Goal: Task Accomplishment & Management: Use online tool/utility

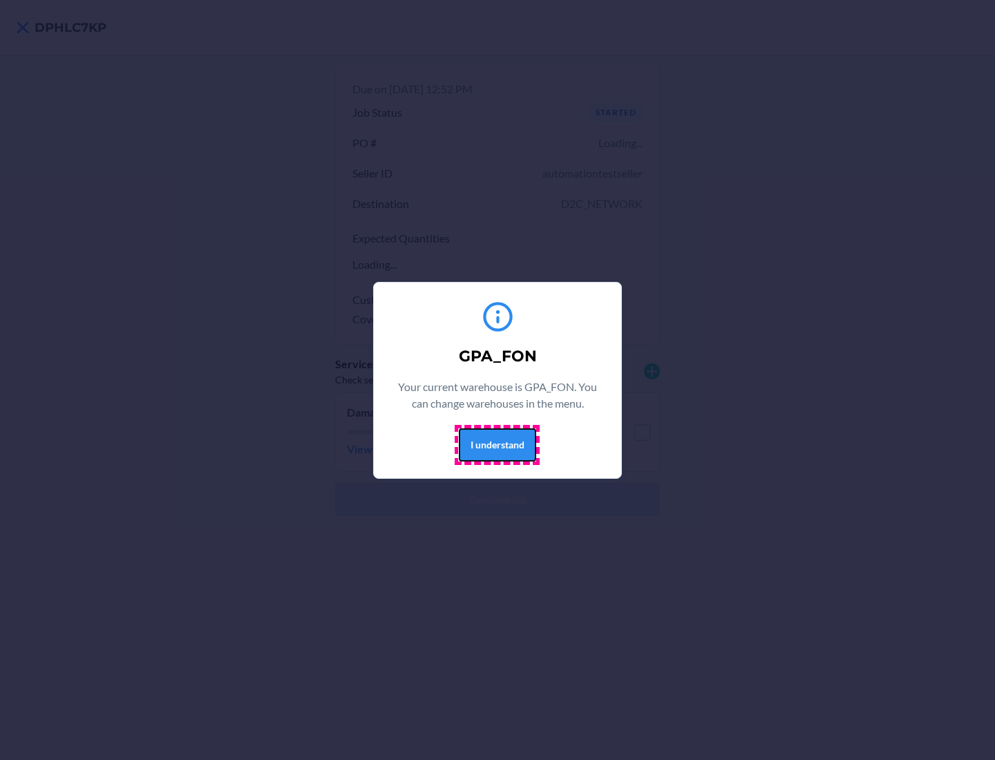
click at [497, 444] on button "I understand" at bounding box center [497, 444] width 77 height 33
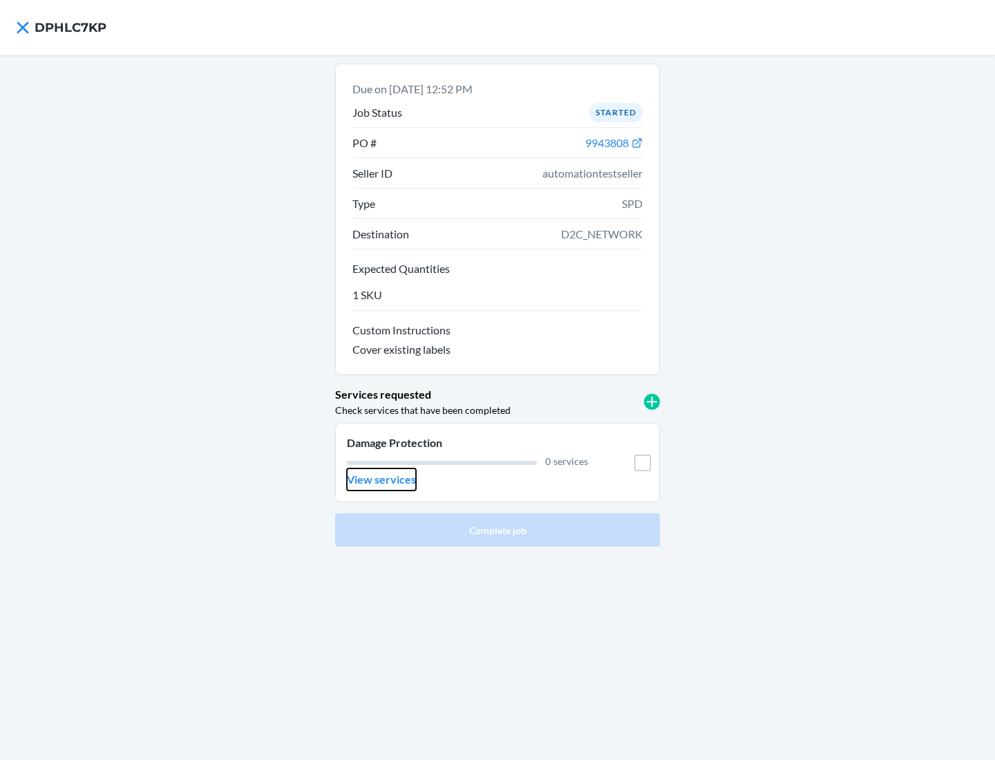
click at [381, 479] on p "View services" at bounding box center [381, 479] width 69 height 17
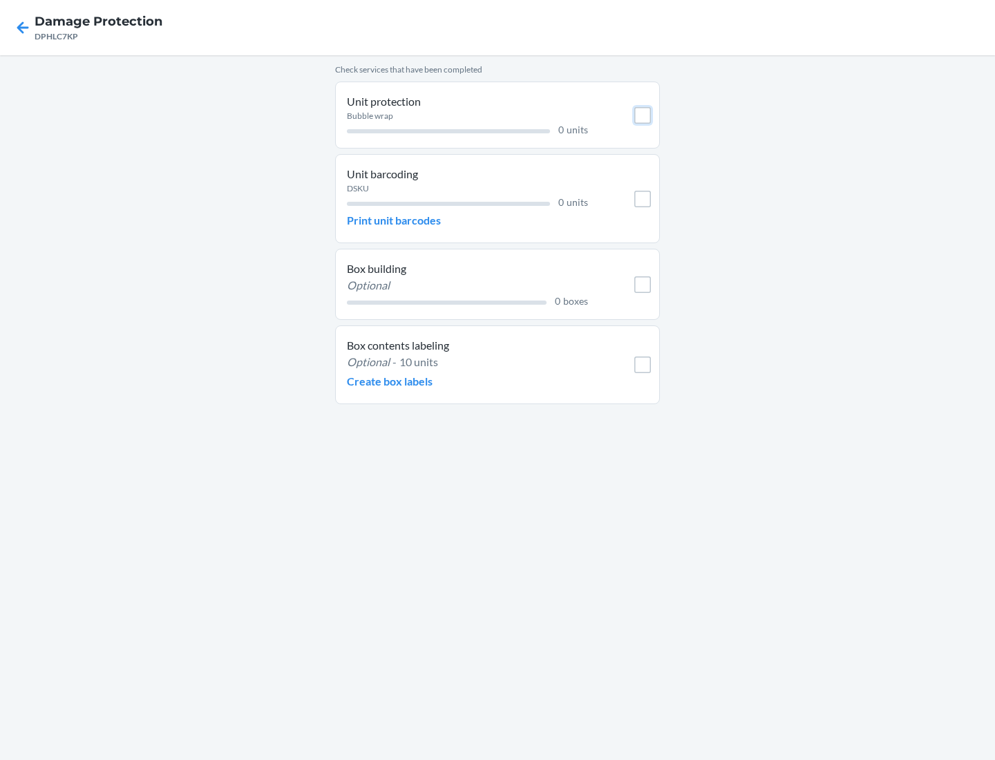
click at [643, 115] on input "checkbox" at bounding box center [642, 115] width 17 height 17
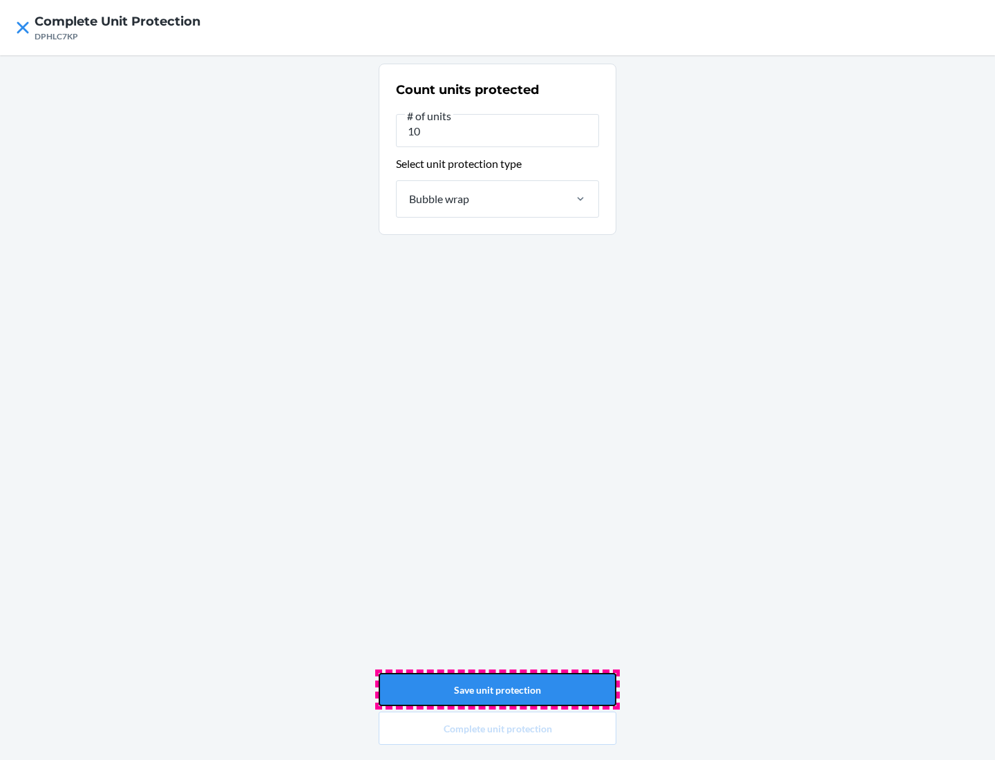
click at [497, 690] on button "Save unit protection" at bounding box center [498, 689] width 238 height 33
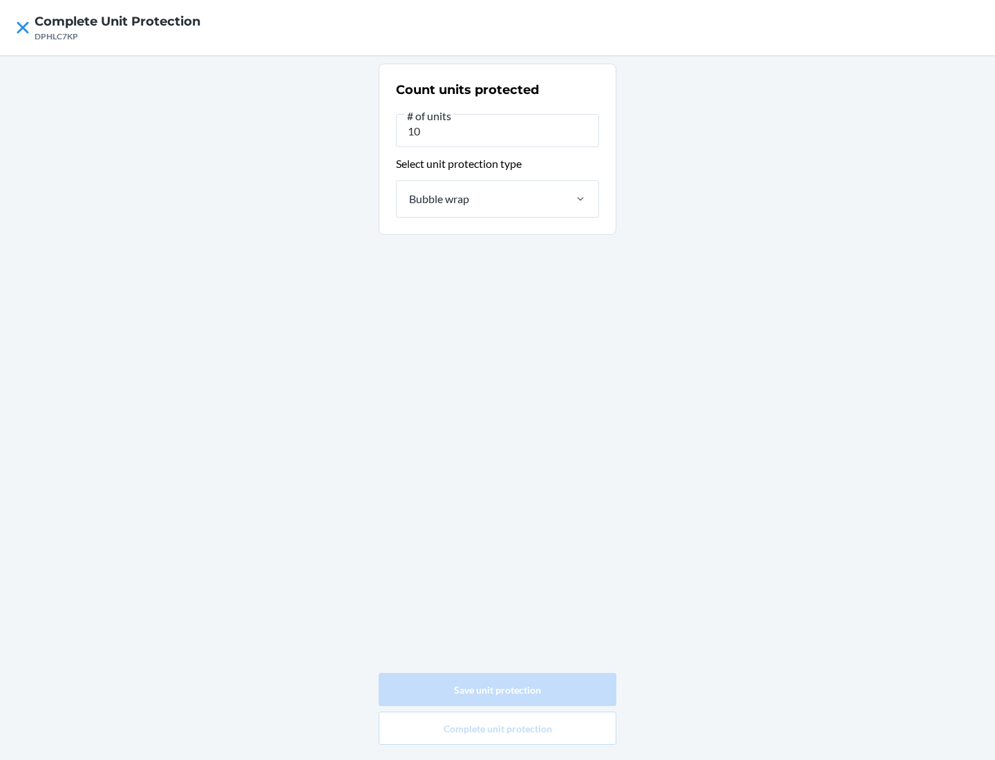
type input "0"
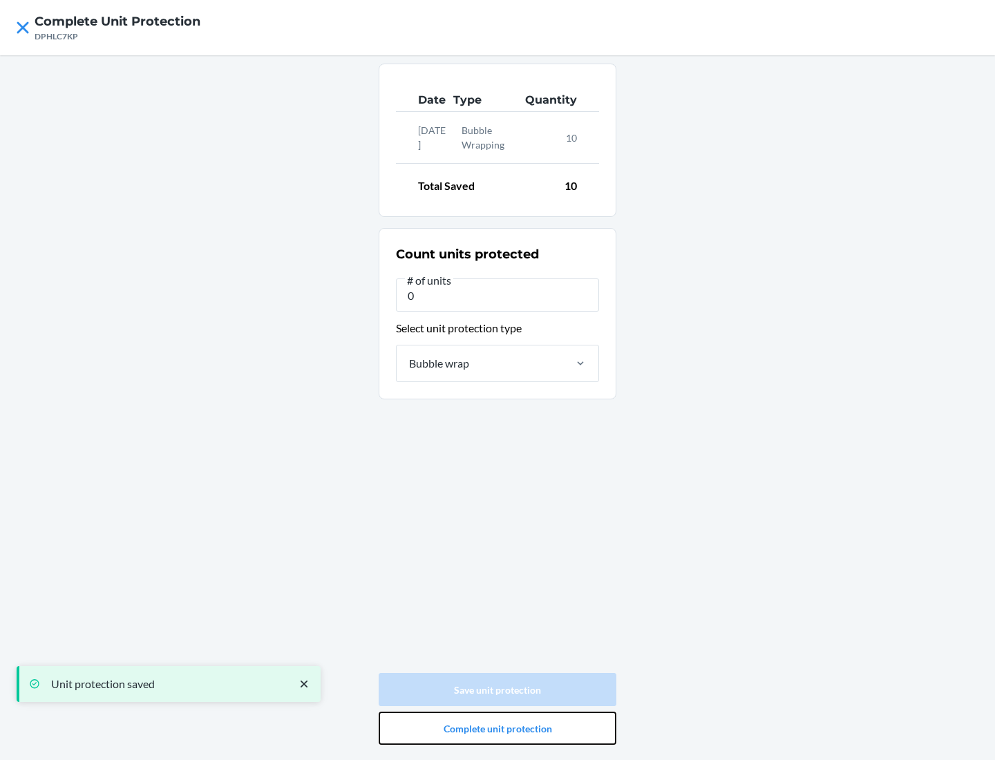
click at [497, 728] on button "Complete unit protection" at bounding box center [498, 728] width 238 height 33
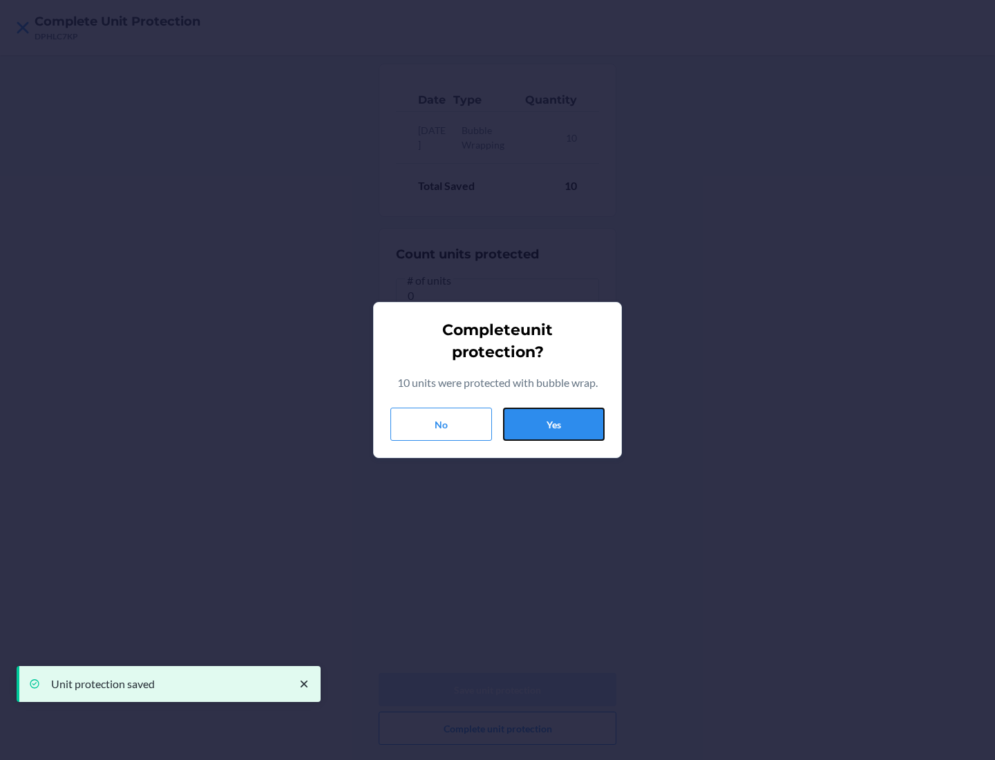
click at [553, 424] on button "Yes" at bounding box center [554, 424] width 102 height 33
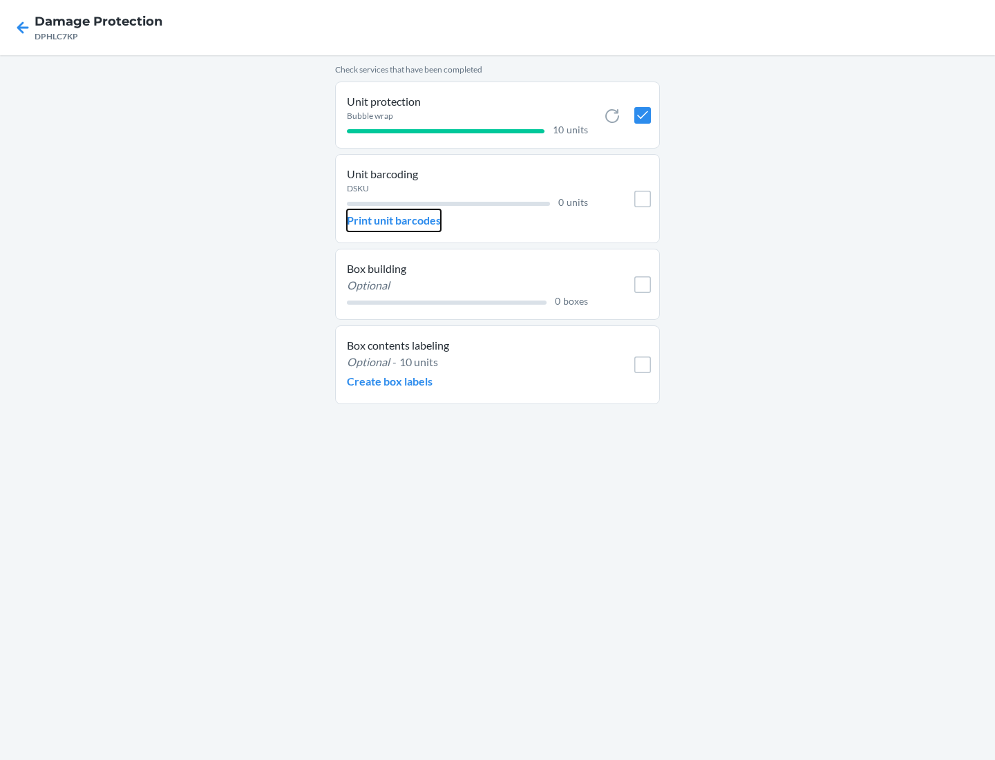
click at [394, 220] on p "Print unit barcodes" at bounding box center [394, 220] width 94 height 17
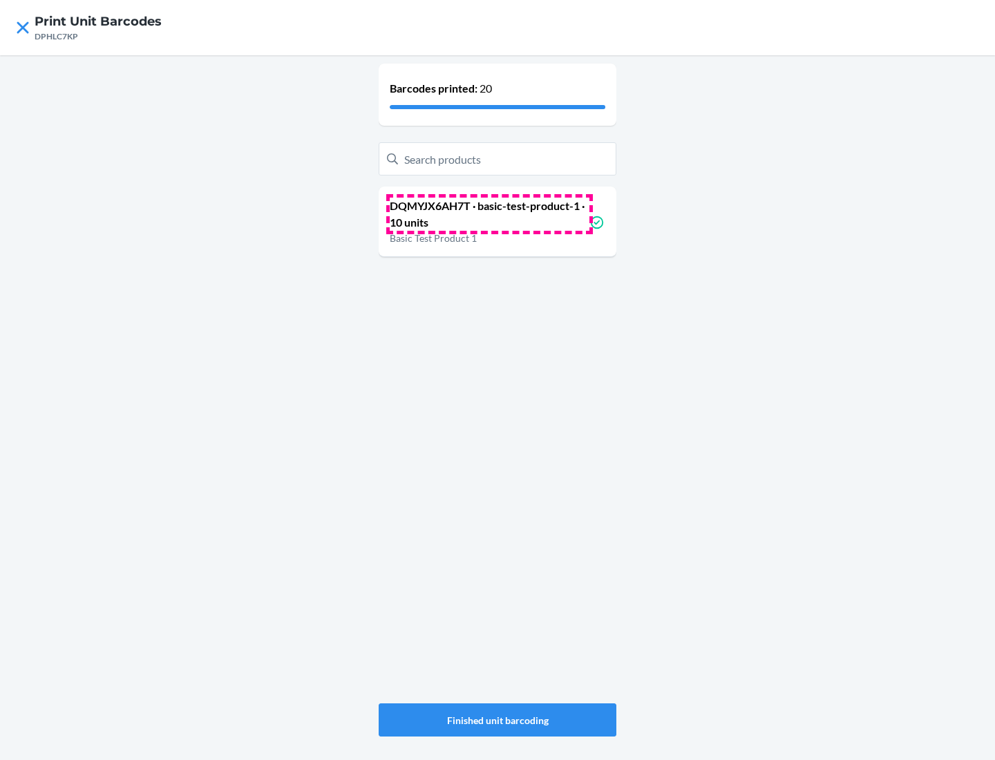
click at [489, 214] on p "DQMYJX6AH7T · basic-test-product-1 · 10 units" at bounding box center [490, 214] width 200 height 33
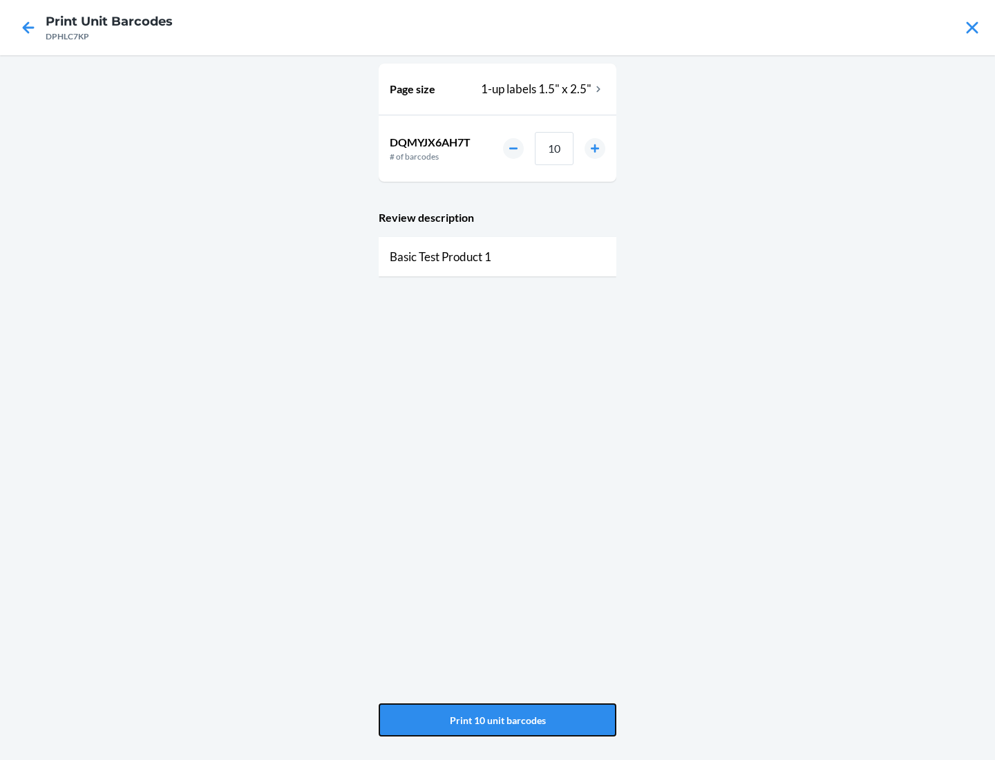
click at [497, 720] on button "Print 10 unit barcodes" at bounding box center [498, 719] width 238 height 33
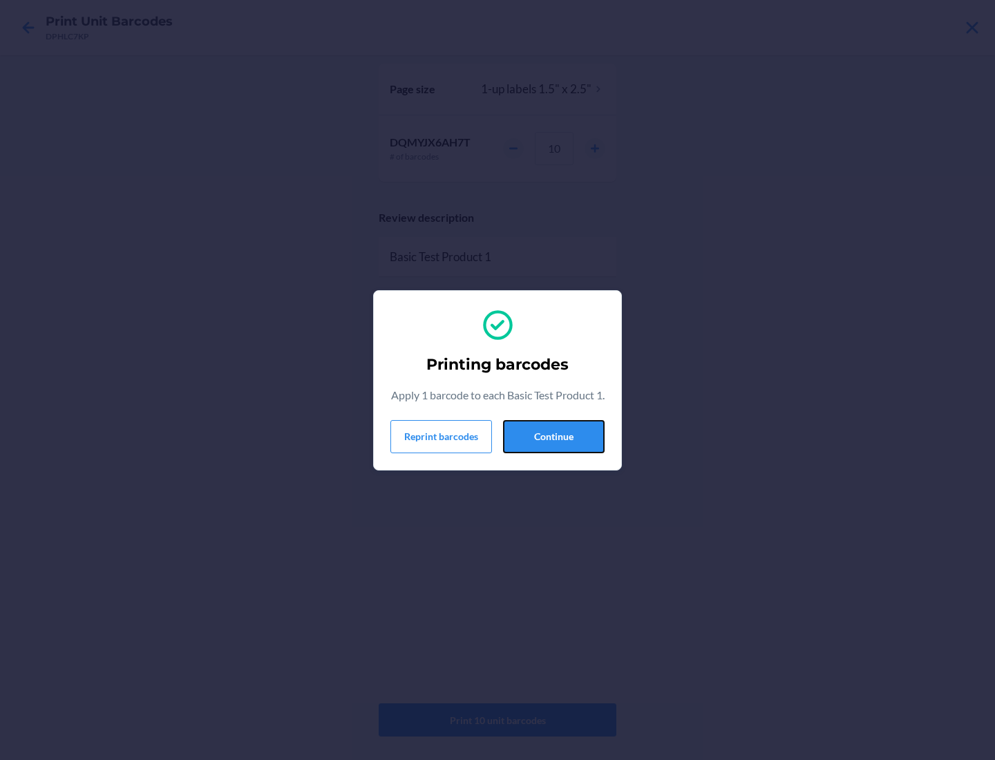
click at [553, 444] on button "Continue" at bounding box center [554, 436] width 102 height 33
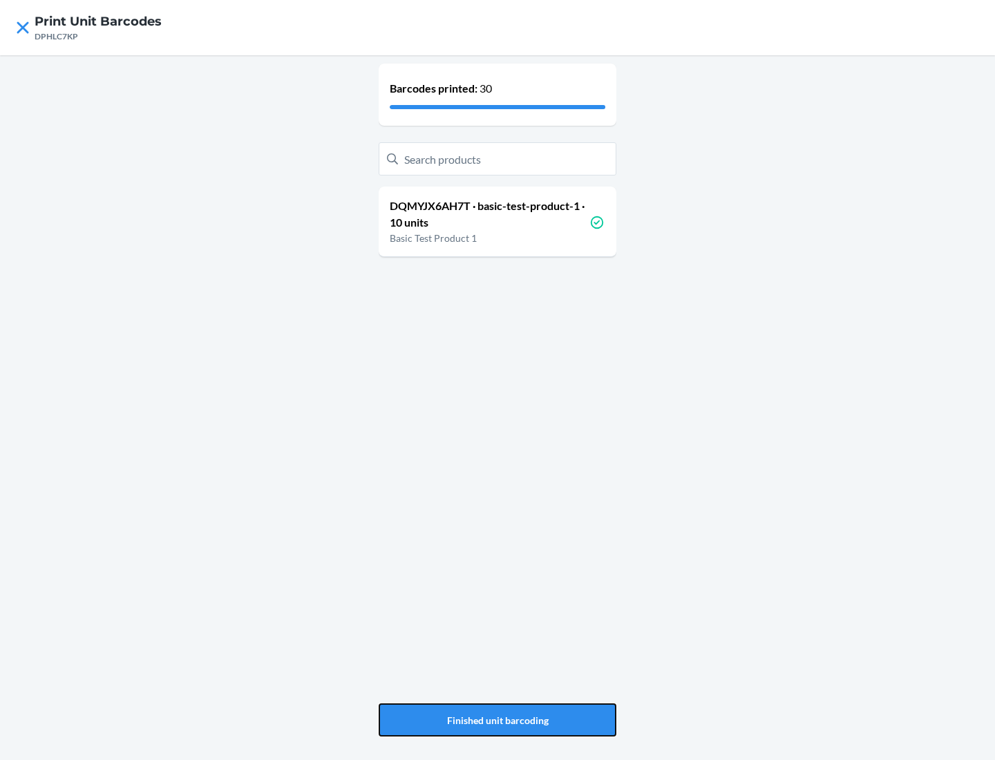
click at [497, 720] on button "Finished unit barcoding" at bounding box center [498, 719] width 238 height 33
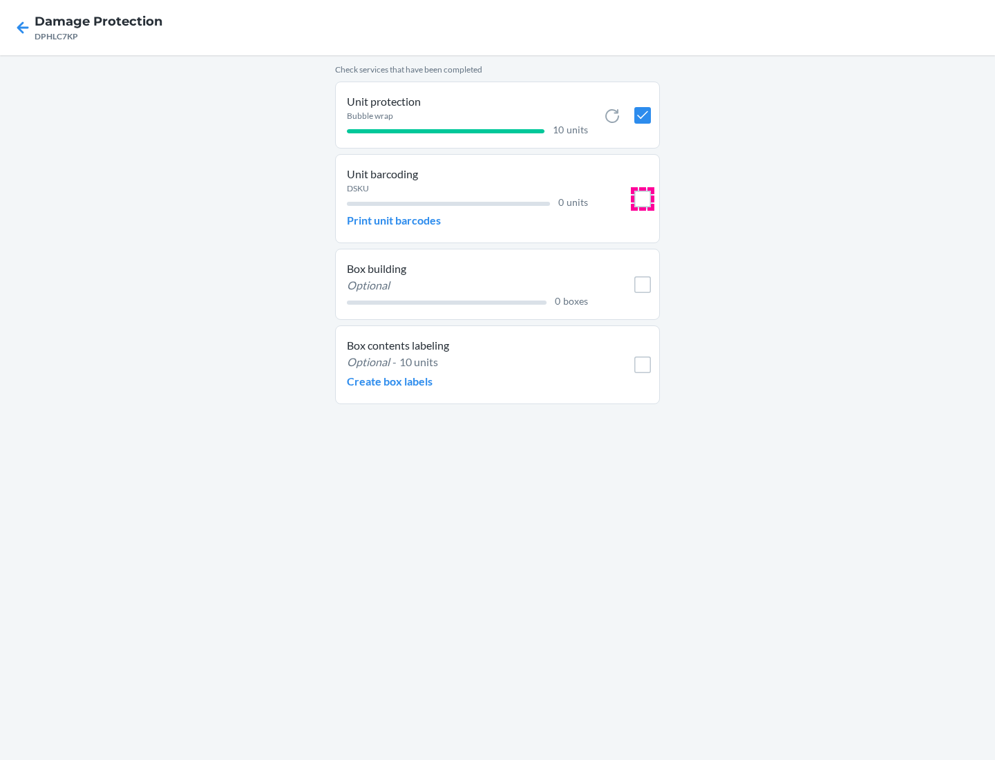
click at [643, 198] on input "checkbox" at bounding box center [642, 199] width 17 height 17
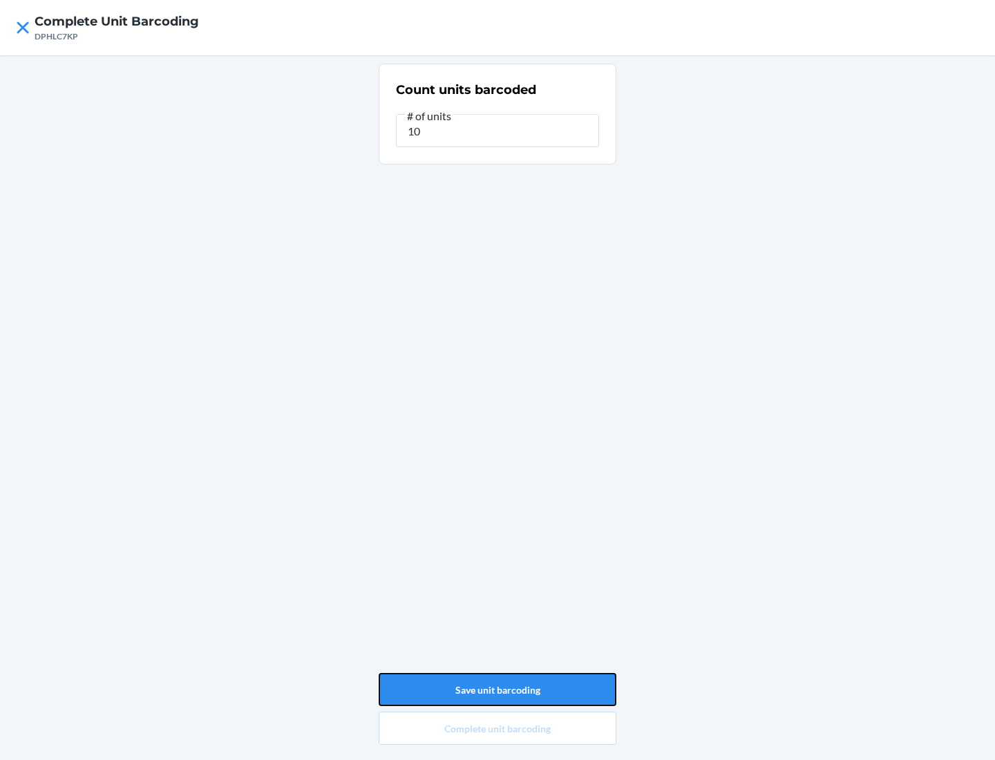
click at [497, 690] on button "Save unit barcoding" at bounding box center [498, 689] width 238 height 33
type input "0"
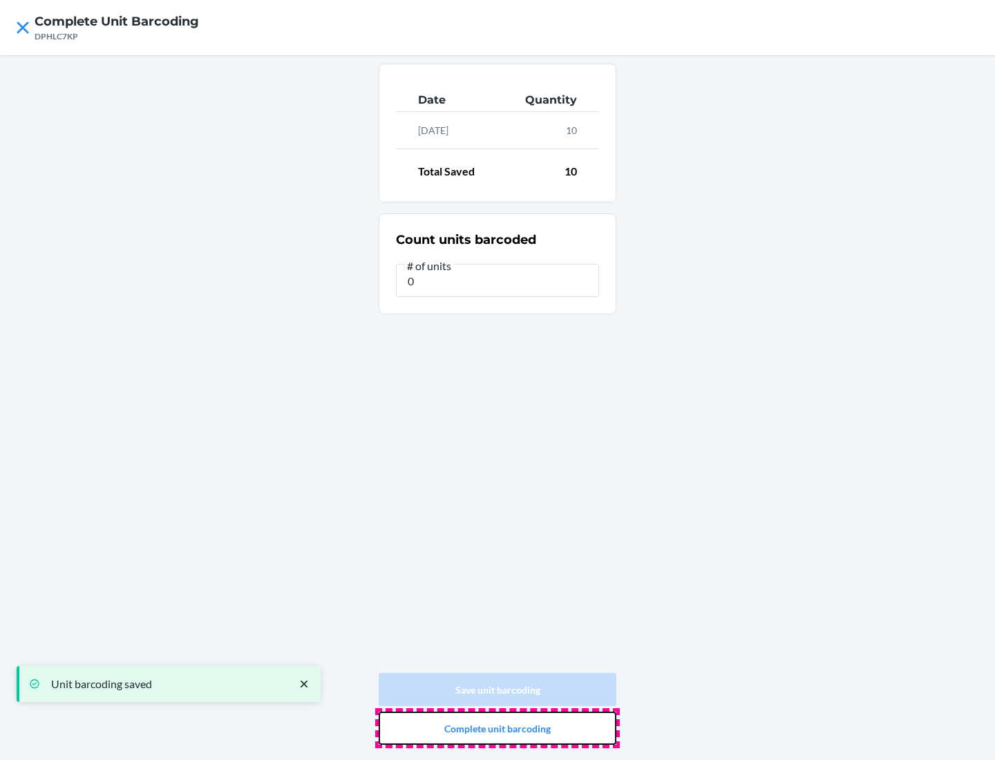
click at [497, 728] on button "Complete unit barcoding" at bounding box center [498, 728] width 238 height 33
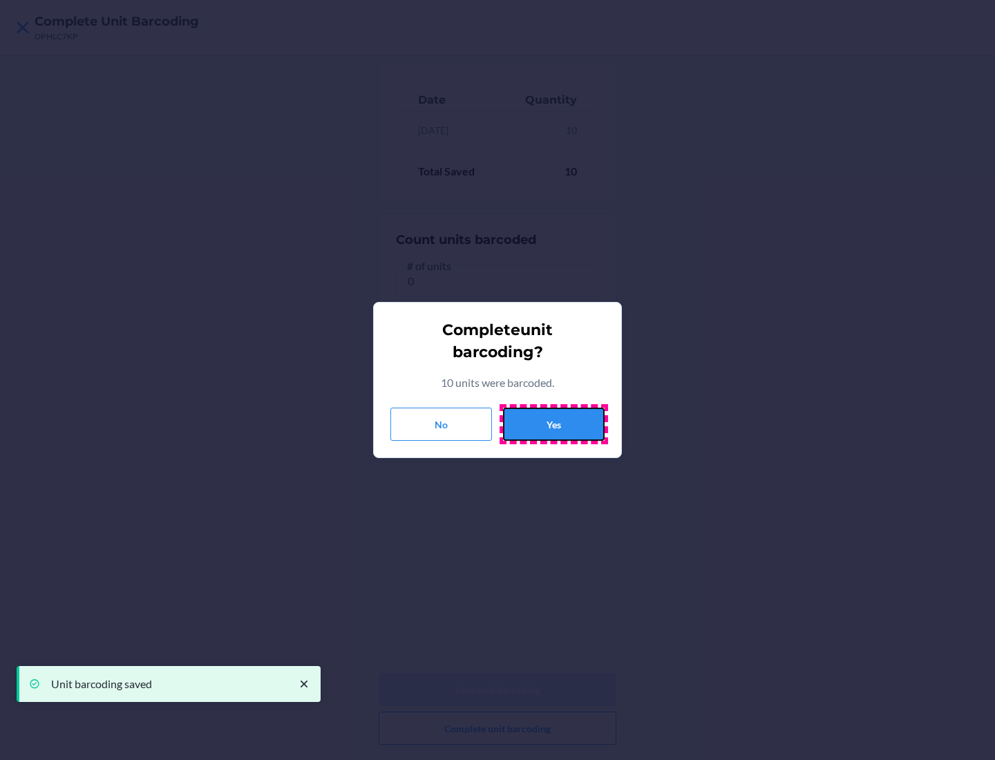
click at [553, 424] on button "Yes" at bounding box center [554, 424] width 102 height 33
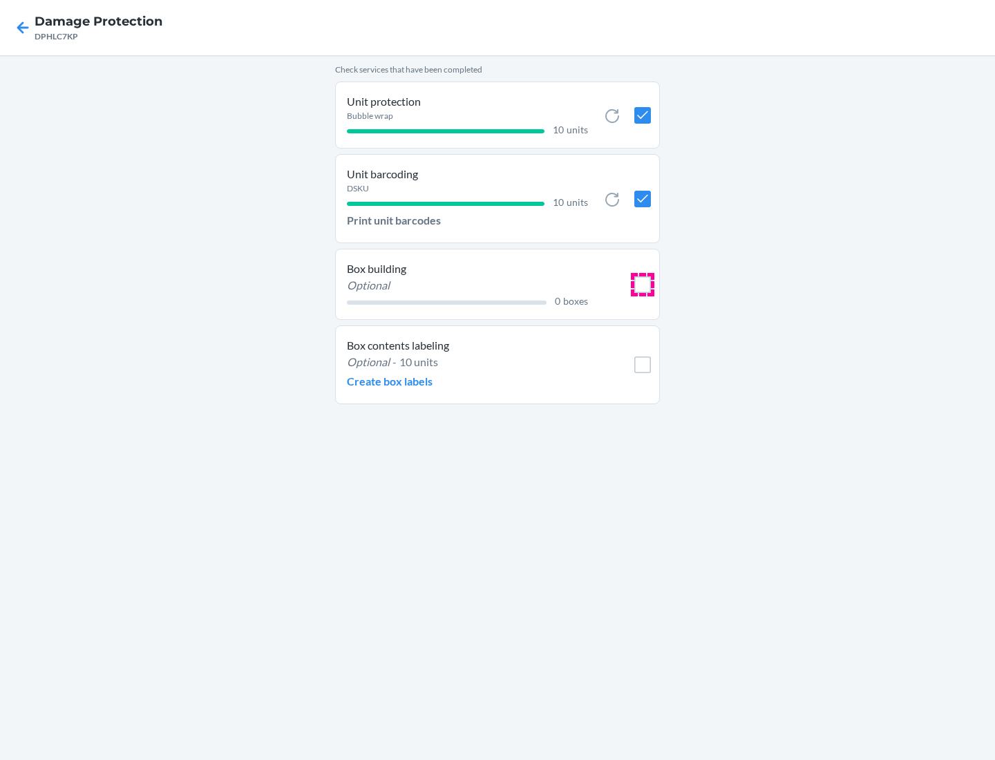
click at [643, 284] on input "checkbox" at bounding box center [642, 284] width 17 height 17
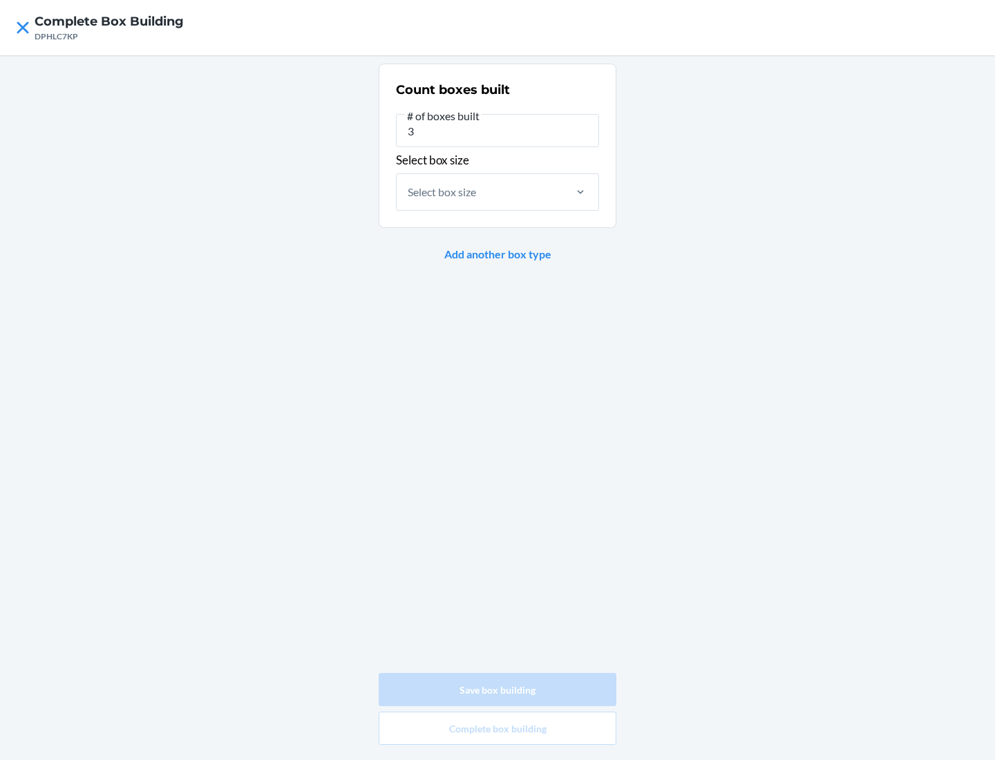
click at [442, 191] on div "Select box size" at bounding box center [442, 192] width 68 height 17
click at [409, 191] on input "Select box size" at bounding box center [408, 192] width 1 height 17
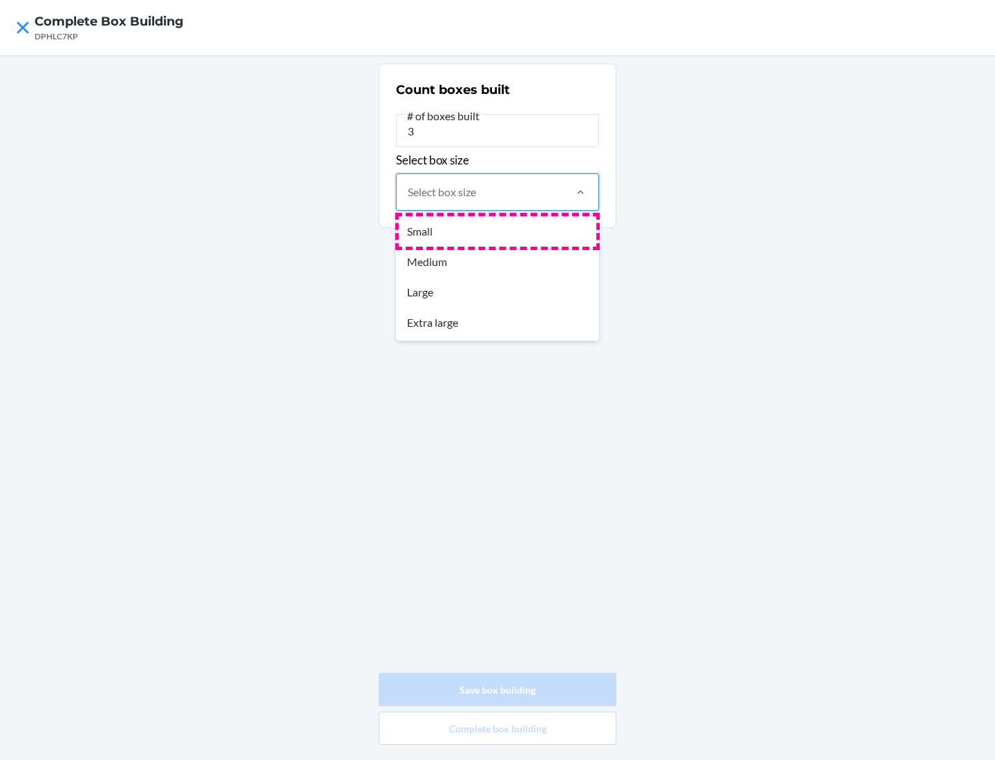
click at [497, 231] on div "Small" at bounding box center [498, 231] width 198 height 30
click at [409, 200] on input "option Small focused, 1 of 4. 4 results available. Use Up and Down to choose op…" at bounding box center [408, 192] width 1 height 17
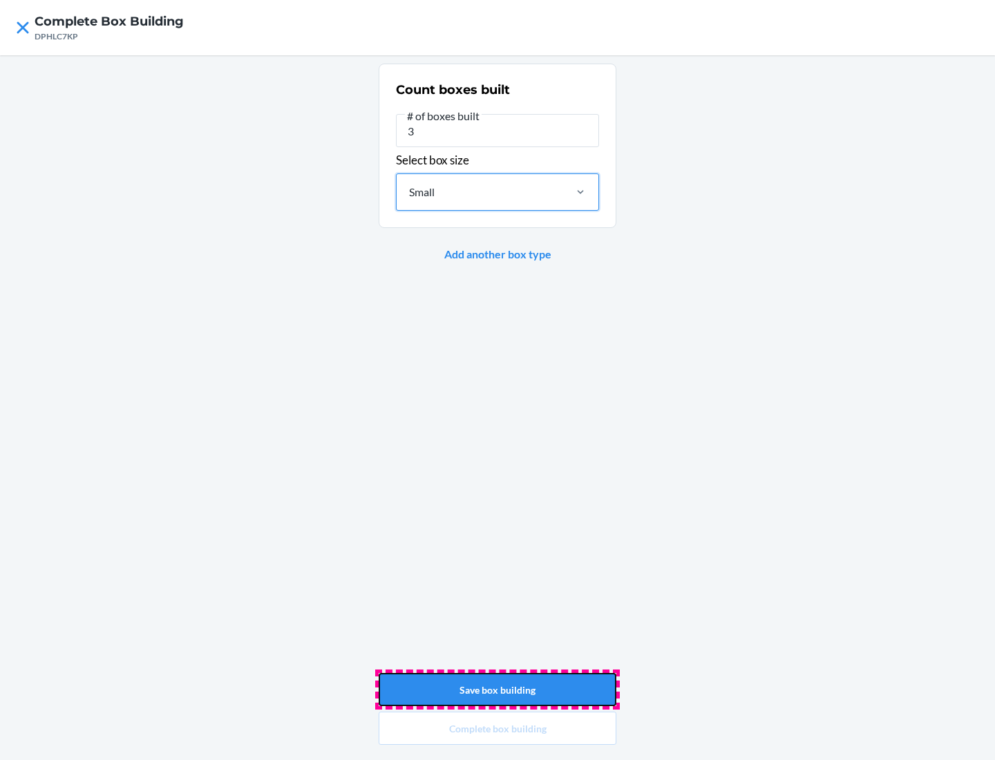
click at [497, 690] on button "Save box building" at bounding box center [498, 689] width 238 height 33
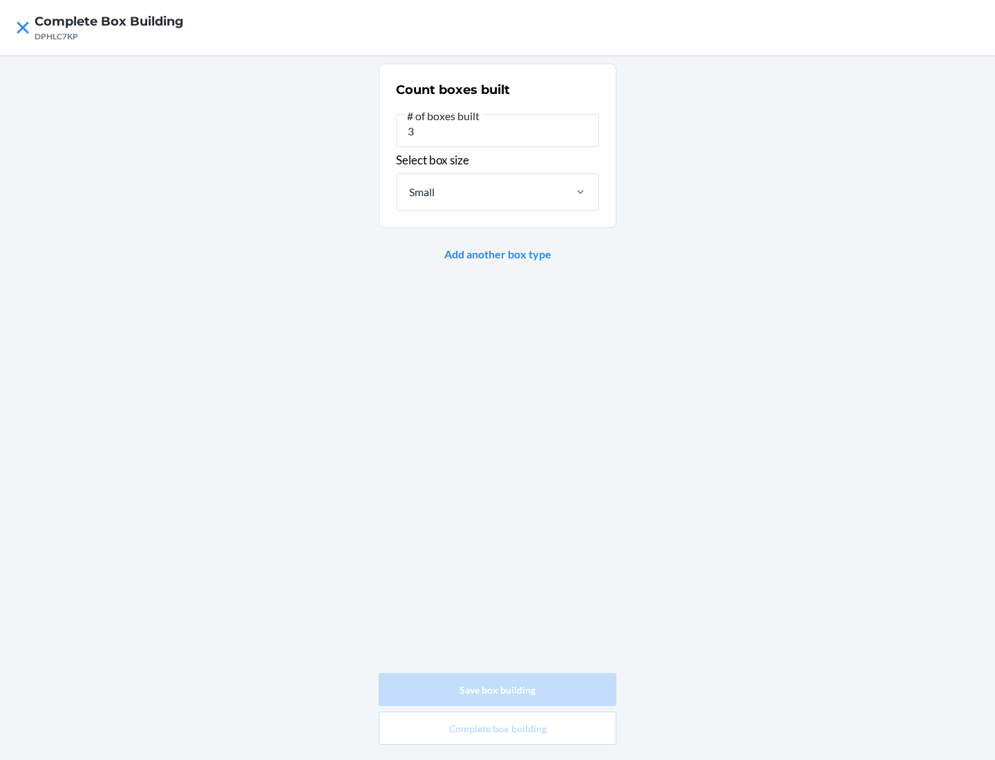
type input "0"
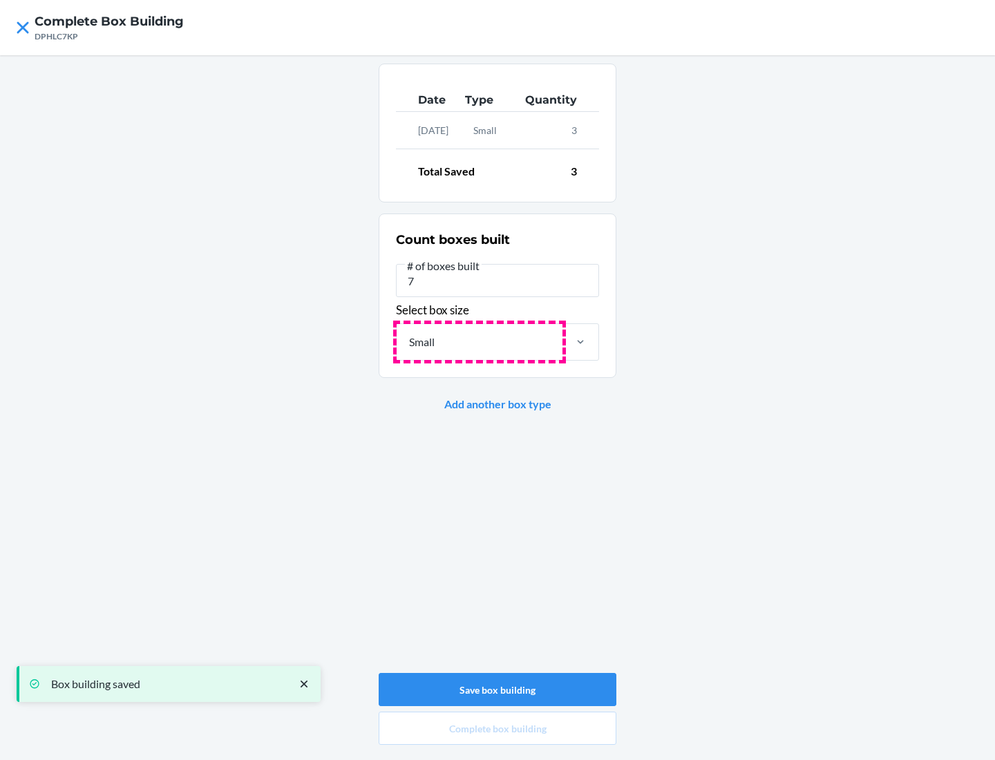
click at [479, 341] on div "Small" at bounding box center [480, 342] width 166 height 36
click at [409, 341] on input "Small" at bounding box center [408, 342] width 1 height 17
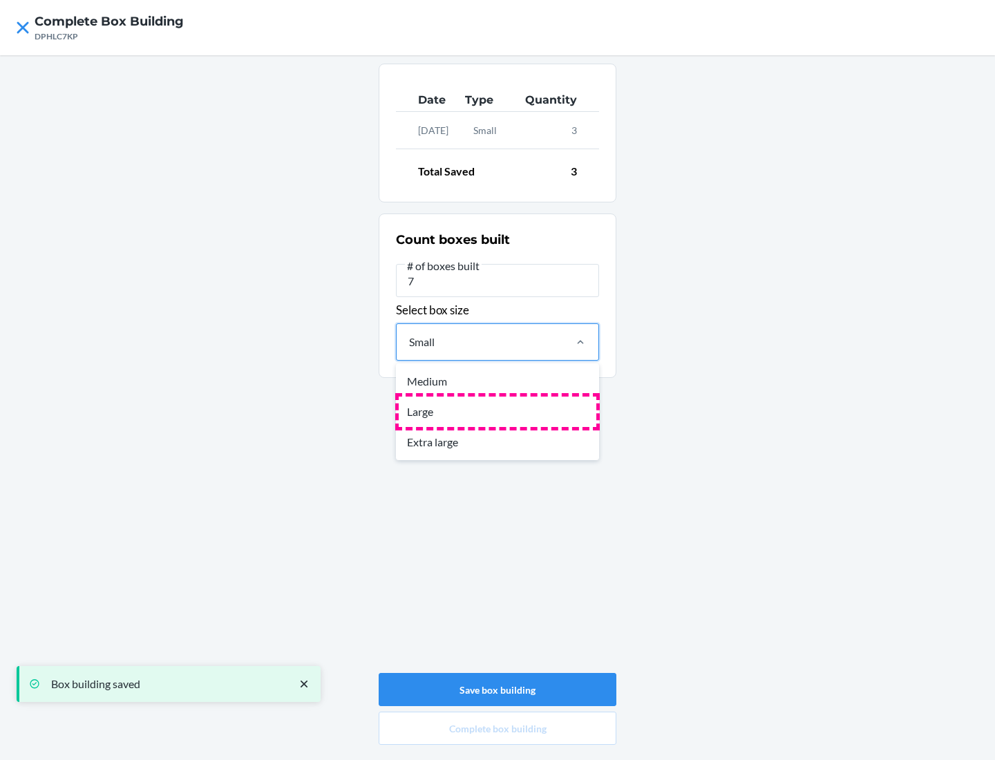
click at [497, 411] on div "Large" at bounding box center [498, 412] width 198 height 30
click at [409, 350] on input "option Small, selected. option Medium focused, 1 of 3. 3 results available. Use…" at bounding box center [408, 342] width 1 height 17
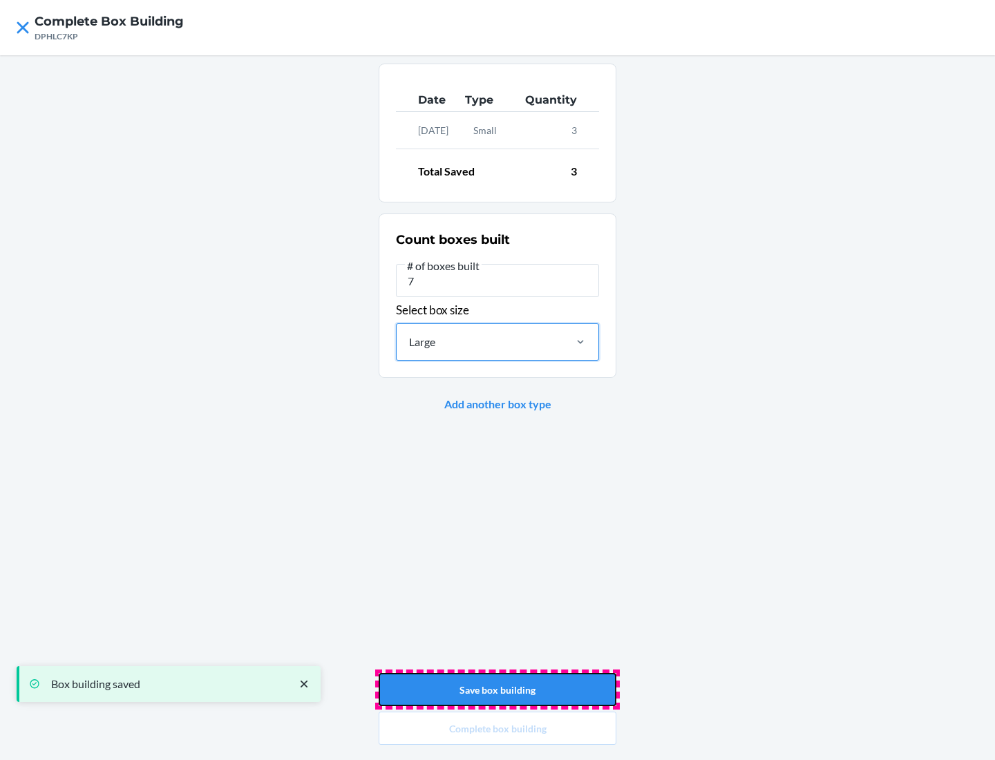
click at [497, 690] on button "Save box building" at bounding box center [498, 689] width 238 height 33
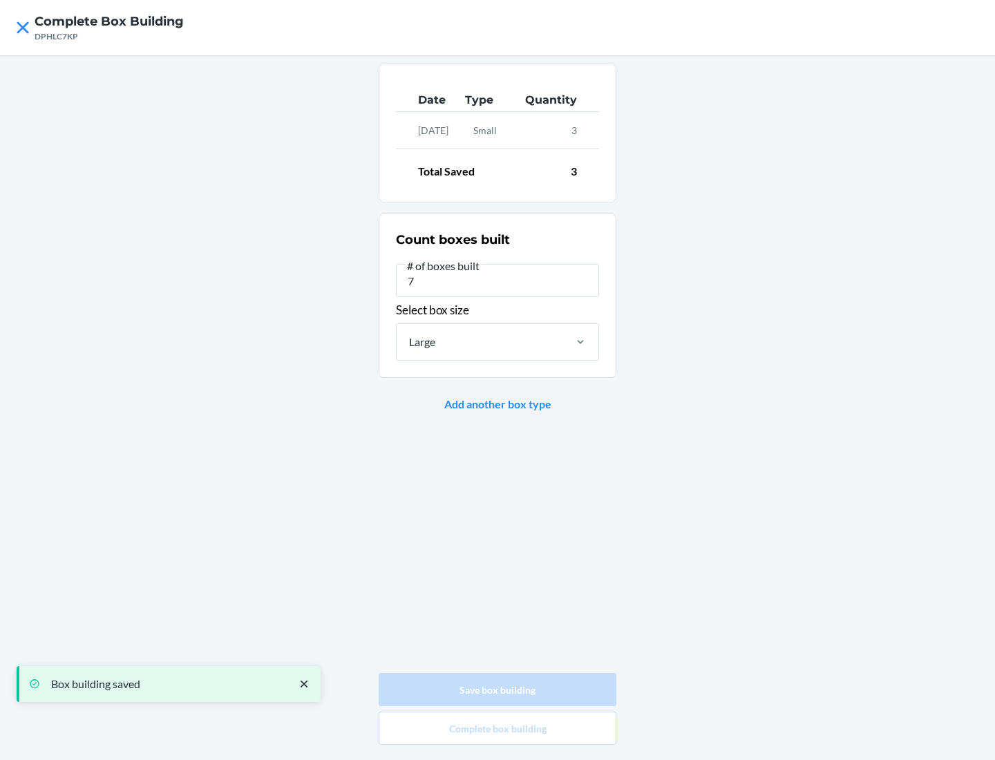
type input "0"
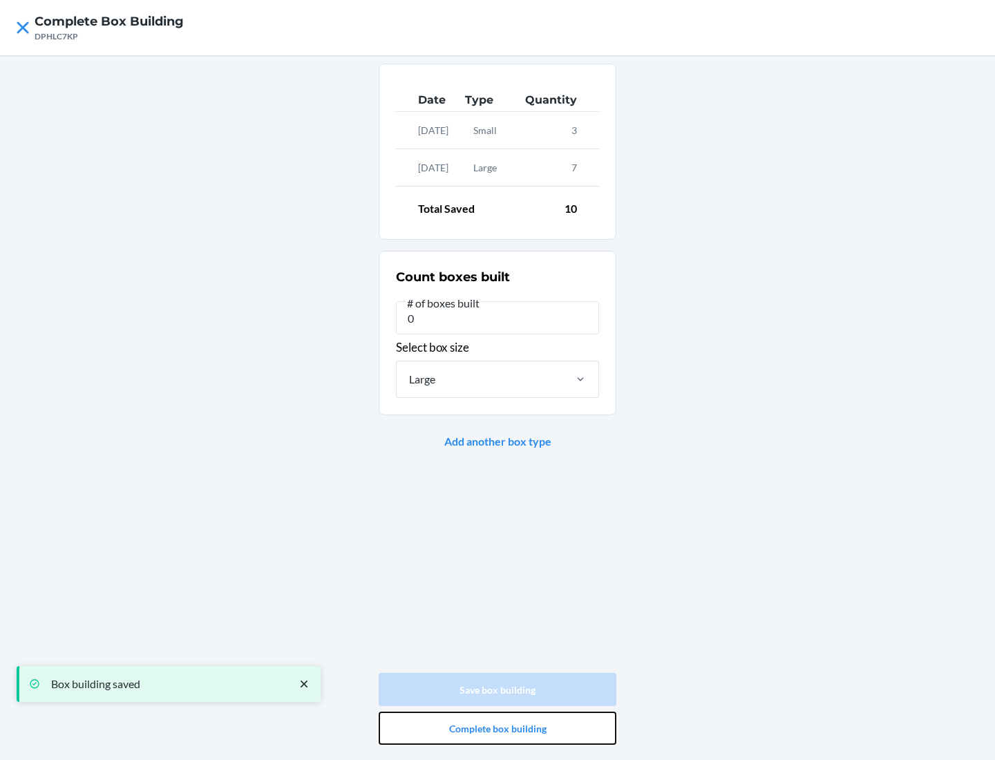
click at [497, 728] on button "Complete box building" at bounding box center [498, 728] width 238 height 33
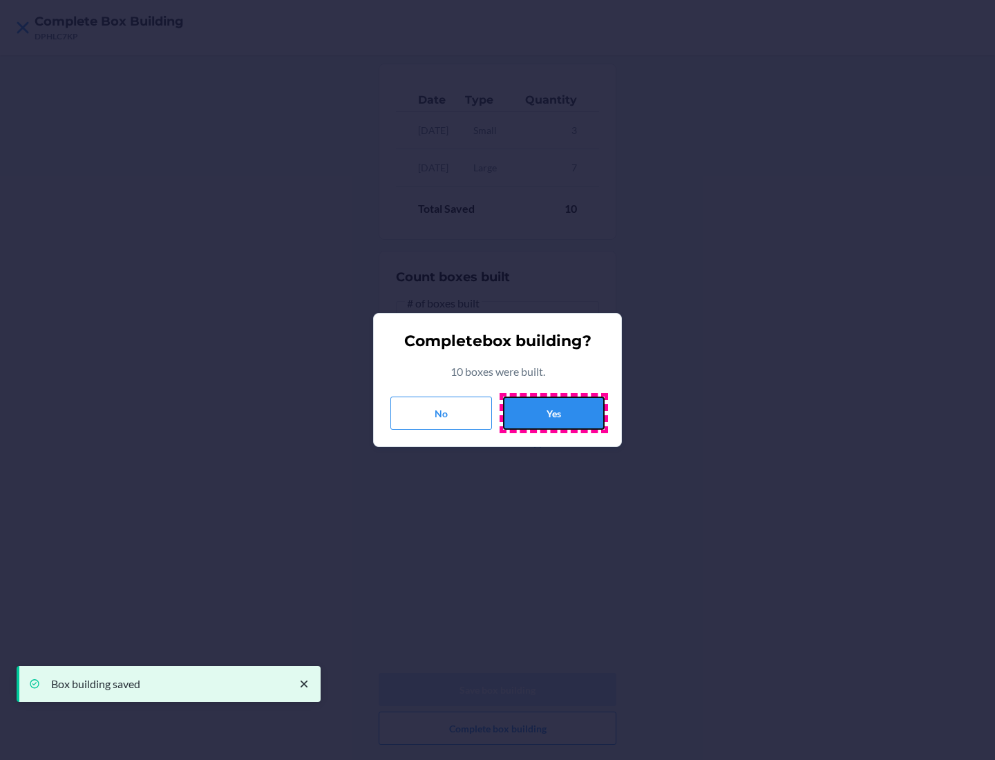
click at [553, 413] on button "Yes" at bounding box center [554, 413] width 102 height 33
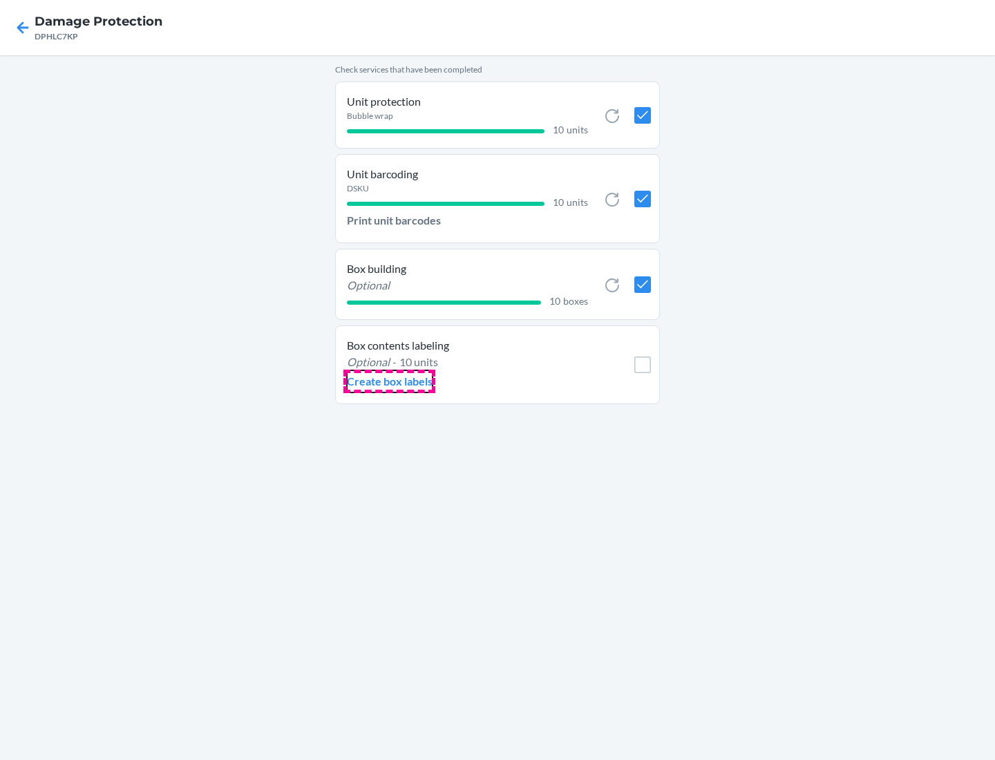
click at [389, 381] on p "Create box labels" at bounding box center [390, 381] width 86 height 17
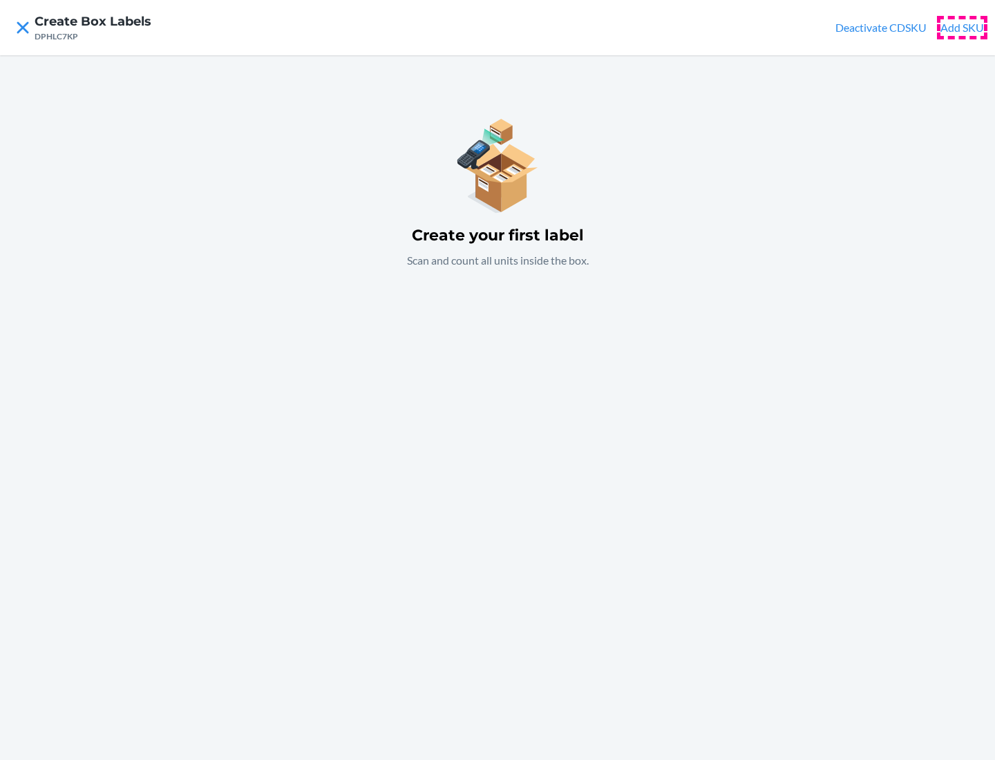
click at [962, 28] on button "Add SKU" at bounding box center [962, 27] width 44 height 17
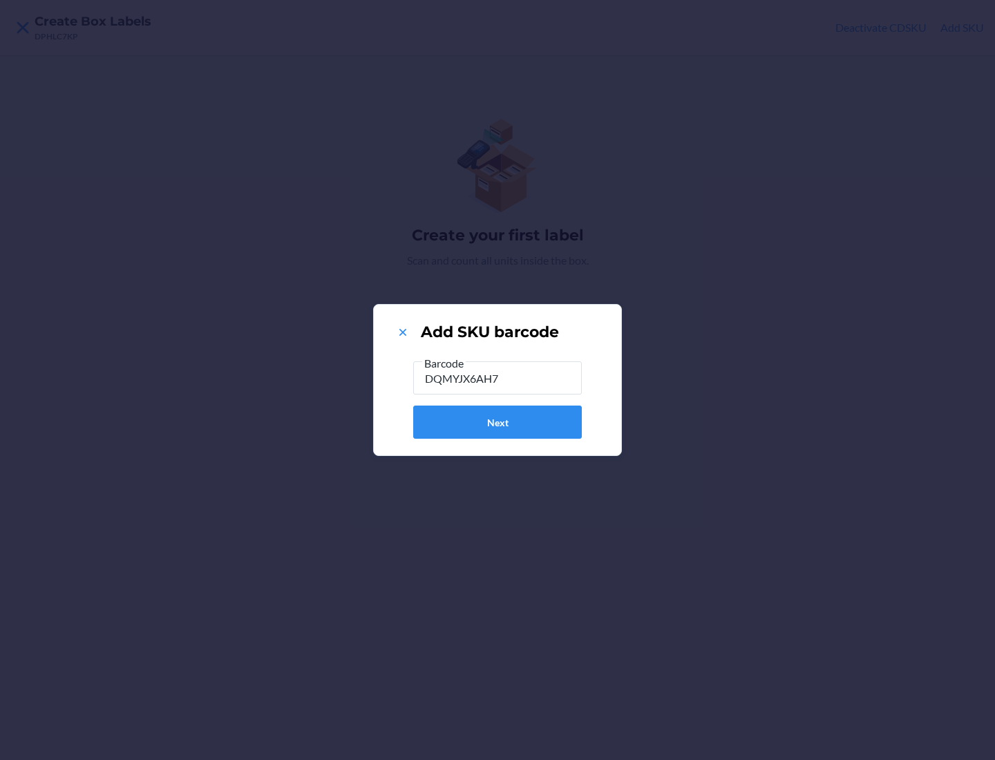
type input "DQMYJX6AH7T"
click at [497, 422] on button "Next" at bounding box center [497, 422] width 169 height 33
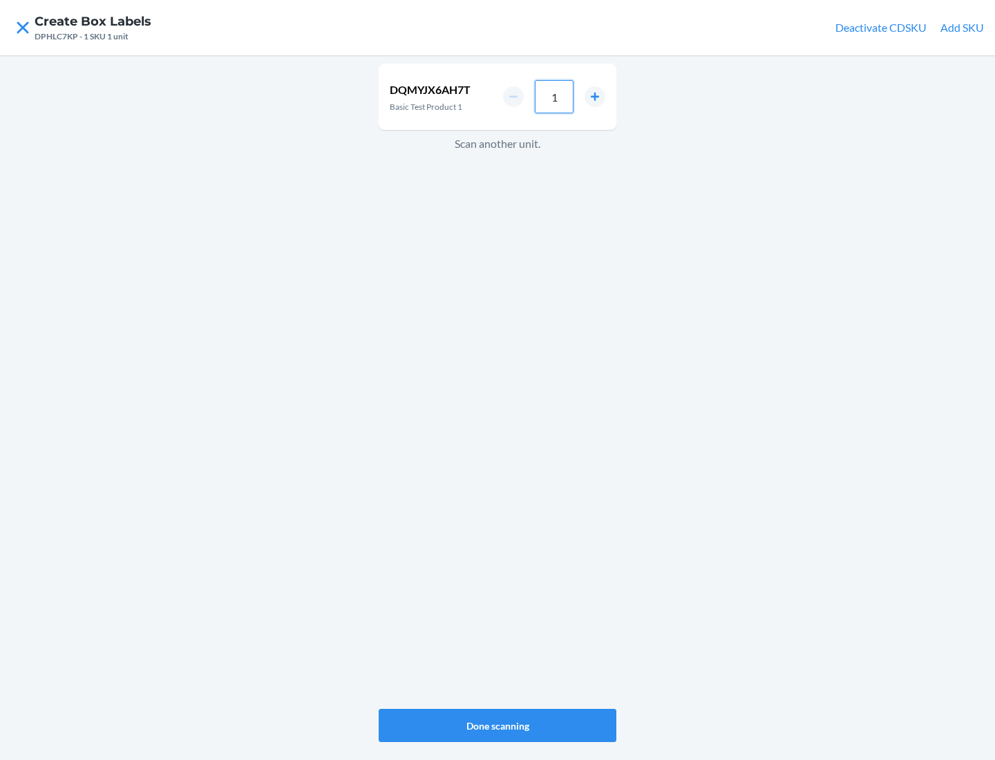
type input "10"
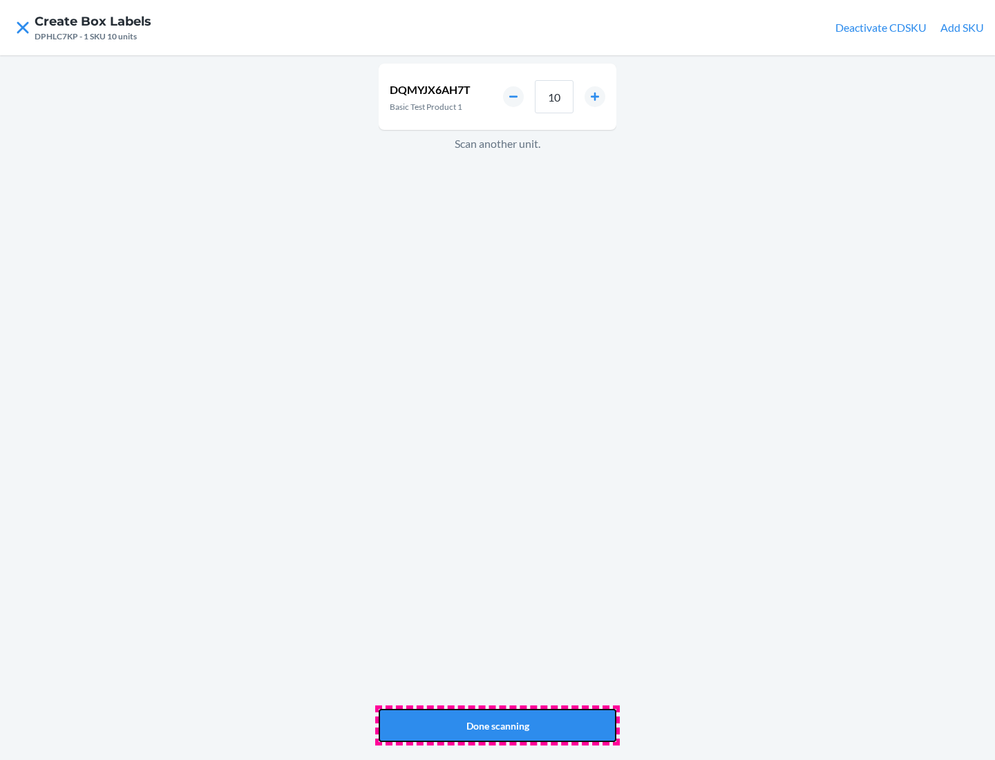
click at [497, 725] on button "Done scanning" at bounding box center [498, 725] width 238 height 33
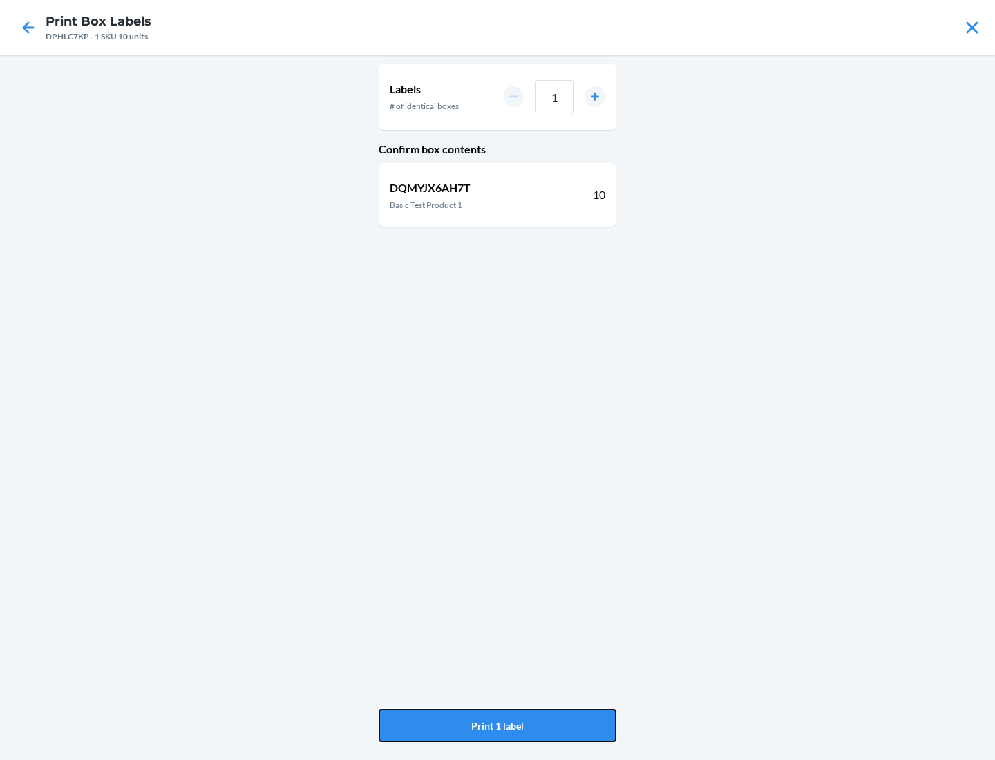
click at [497, 725] on button "Print 1 label" at bounding box center [498, 725] width 238 height 33
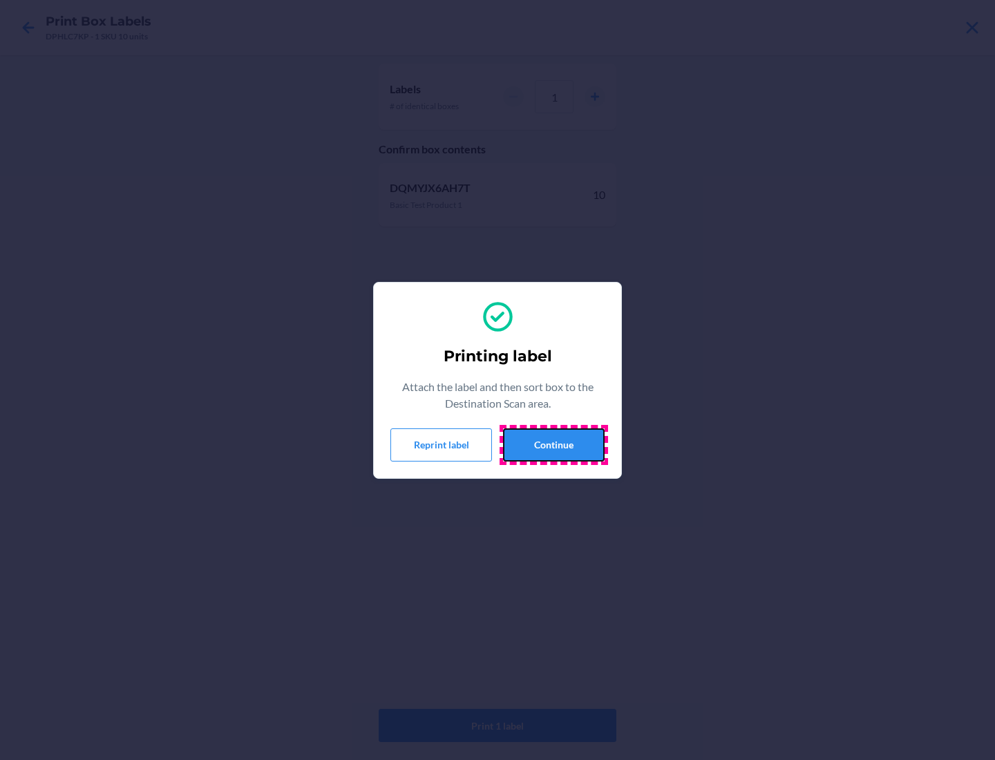
click at [553, 444] on button "Continue" at bounding box center [554, 444] width 102 height 33
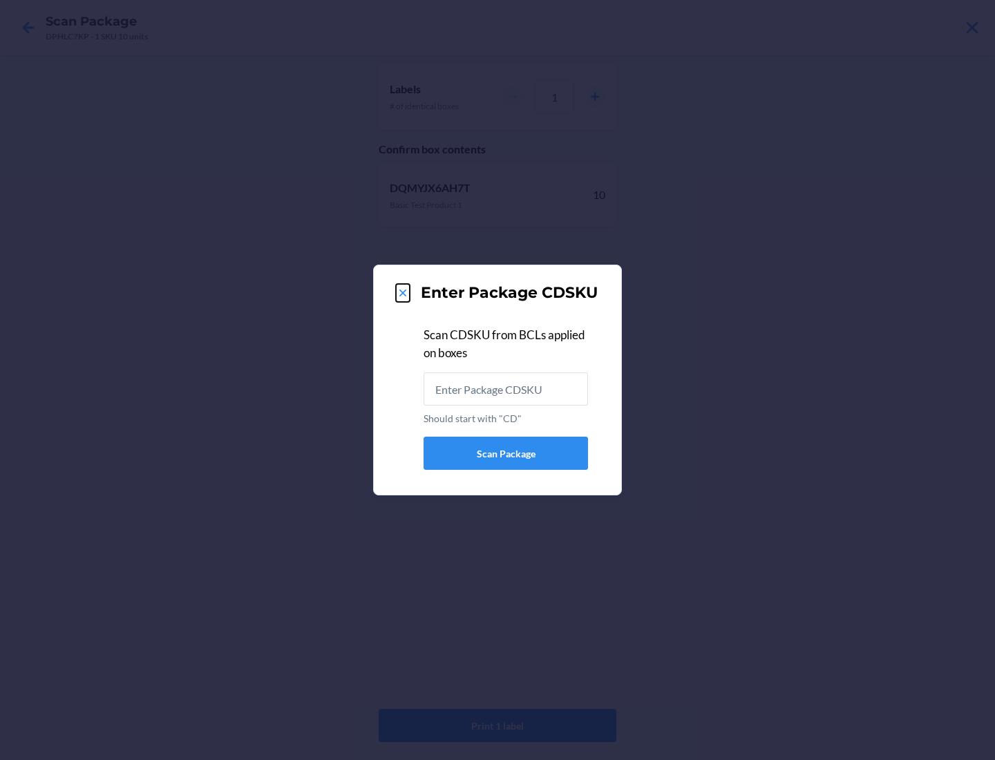
click at [403, 293] on icon at bounding box center [402, 292] width 7 height 7
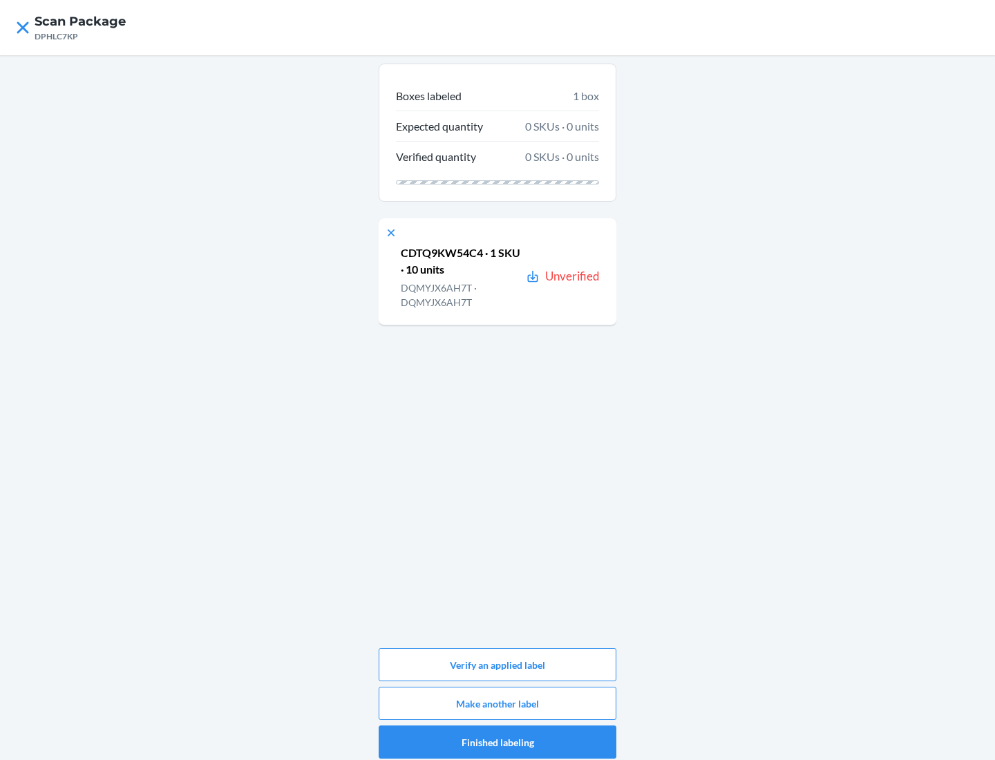
scroll to position [7, 0]
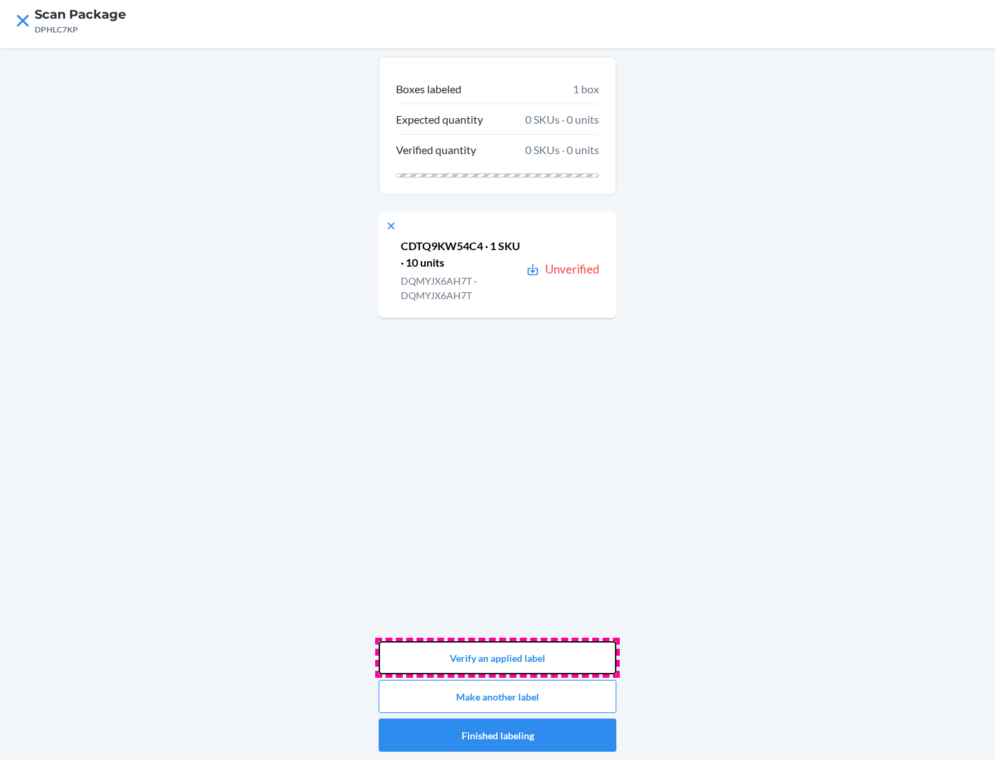
click at [497, 658] on button "Verify an applied label" at bounding box center [498, 657] width 238 height 33
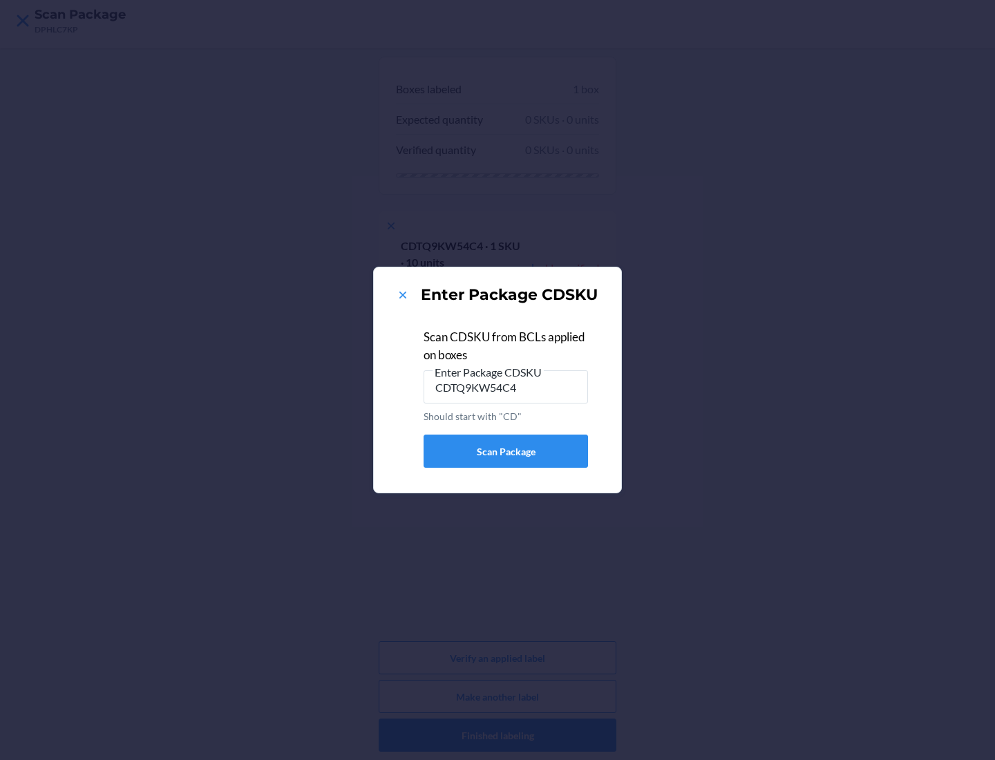
type input "CDTQ9KW54C4"
click at [497, 735] on div "Enter Package CDSKU Scan CDSKU from BCLs applied on boxes Enter Package CDSKU C…" at bounding box center [497, 380] width 995 height 760
